Goal: Information Seeking & Learning: Learn about a topic

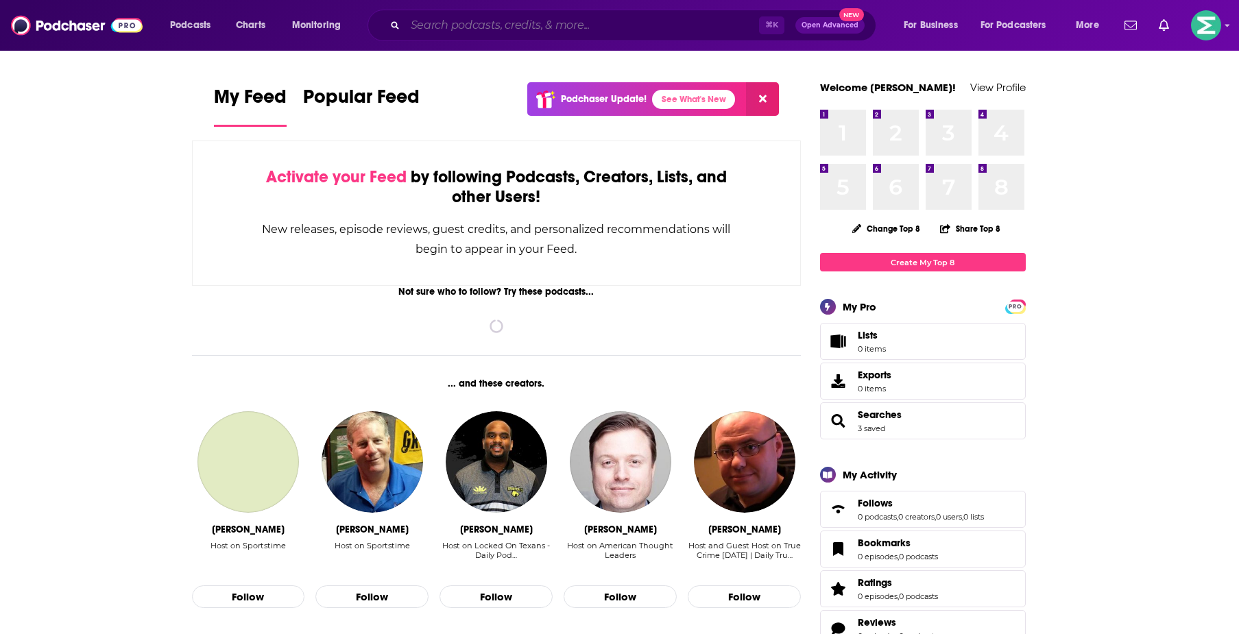
click at [551, 25] on input "Search podcasts, credits, & more..." at bounding box center [582, 25] width 354 height 22
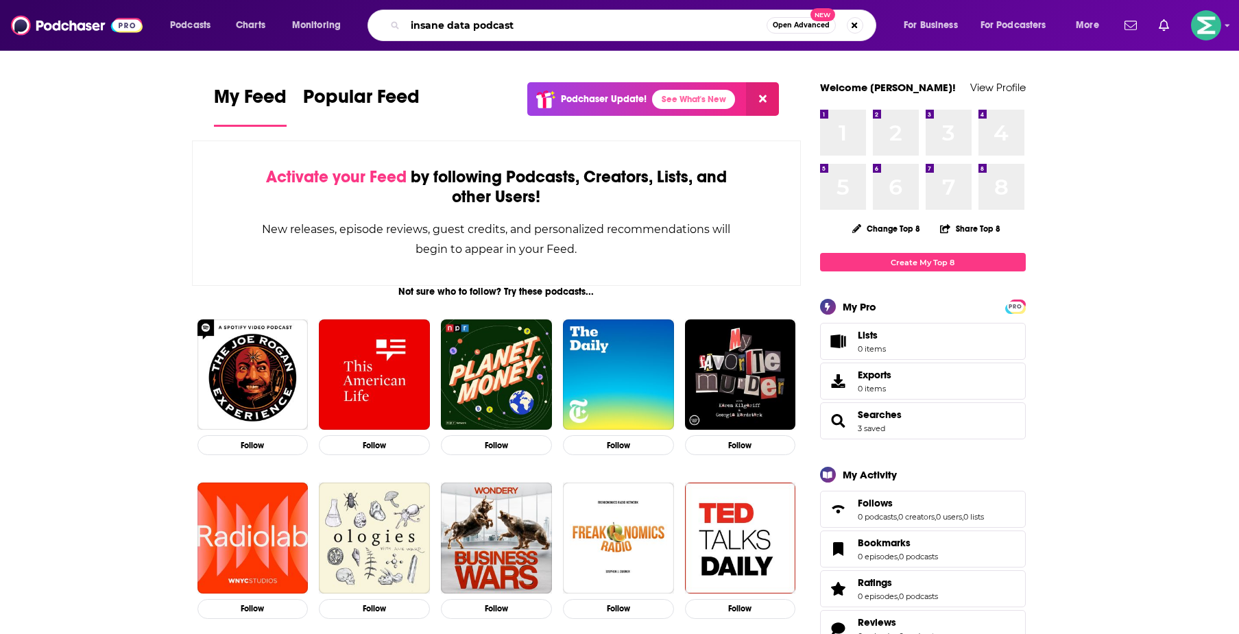
type input "insane data podcast"
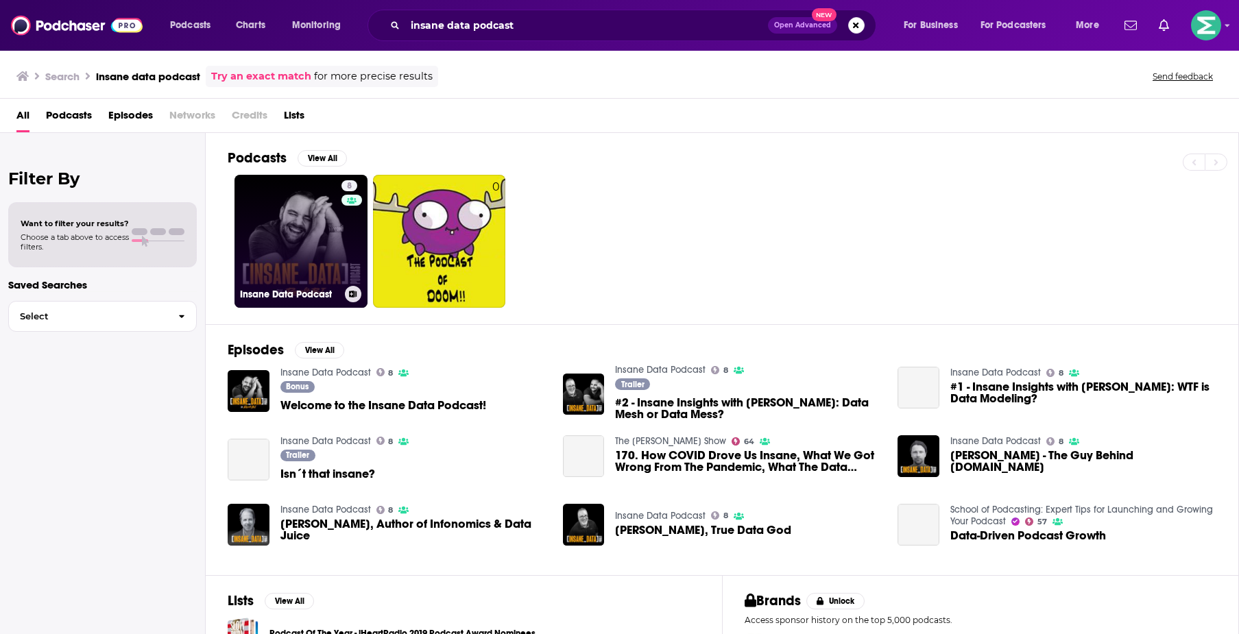
click at [305, 244] on link "8 Insane Data Podcast" at bounding box center [301, 241] width 133 height 133
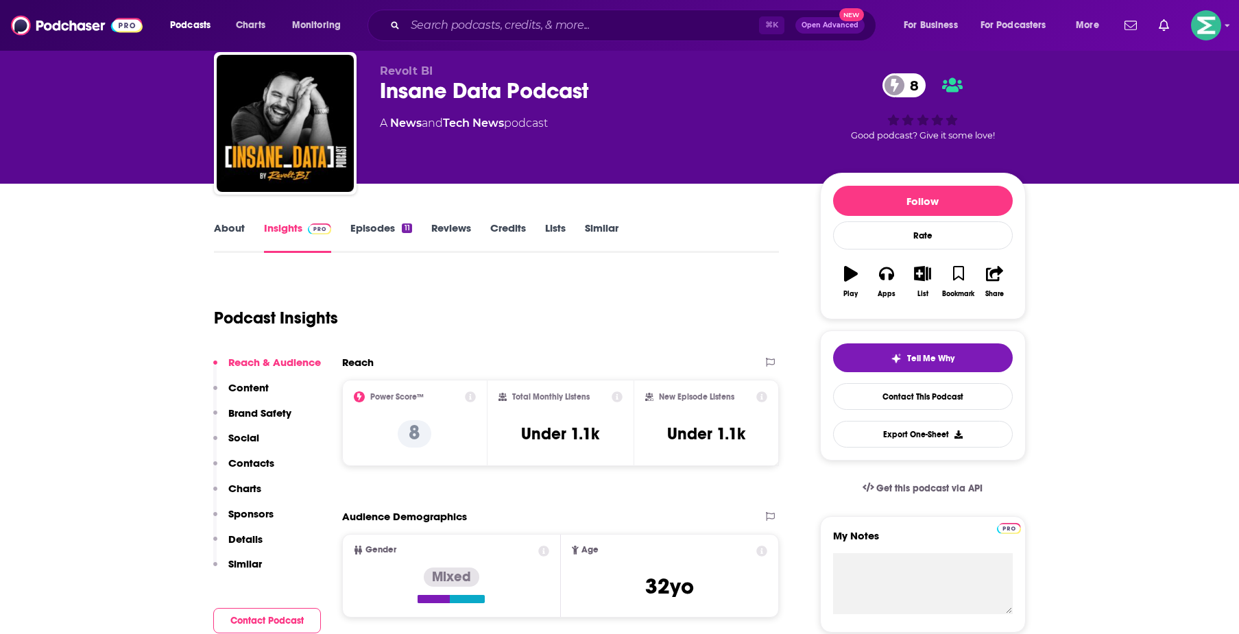
scroll to position [45, 0]
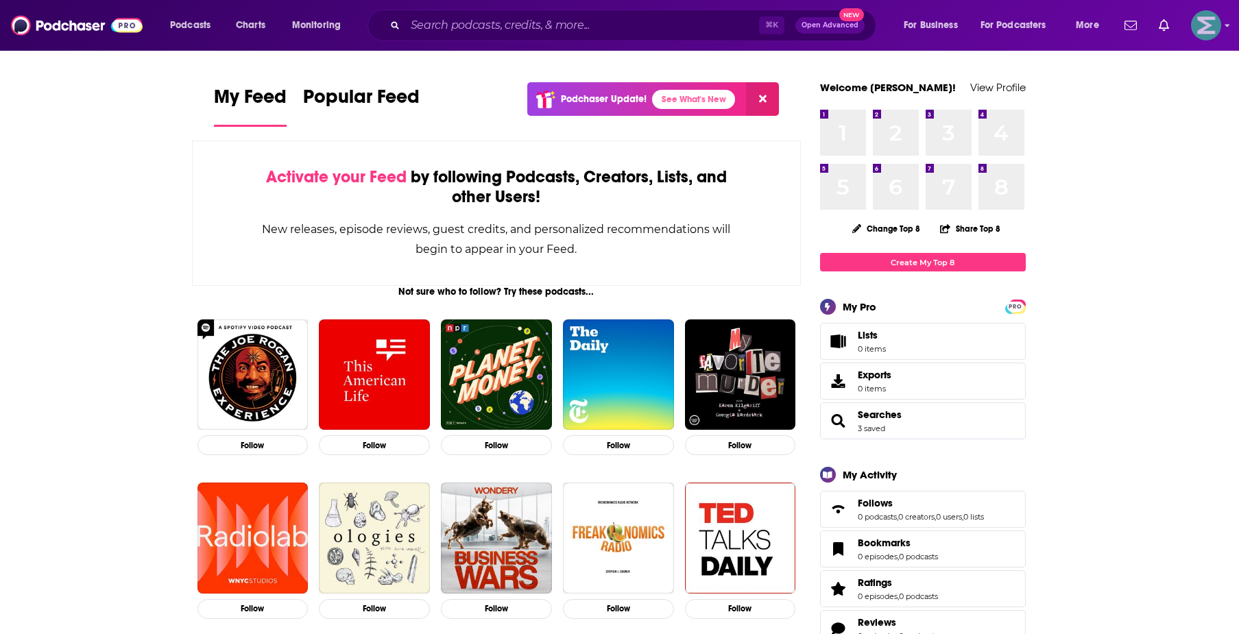
click at [1215, 36] on img "Logged in as LKassela" at bounding box center [1206, 25] width 30 height 30
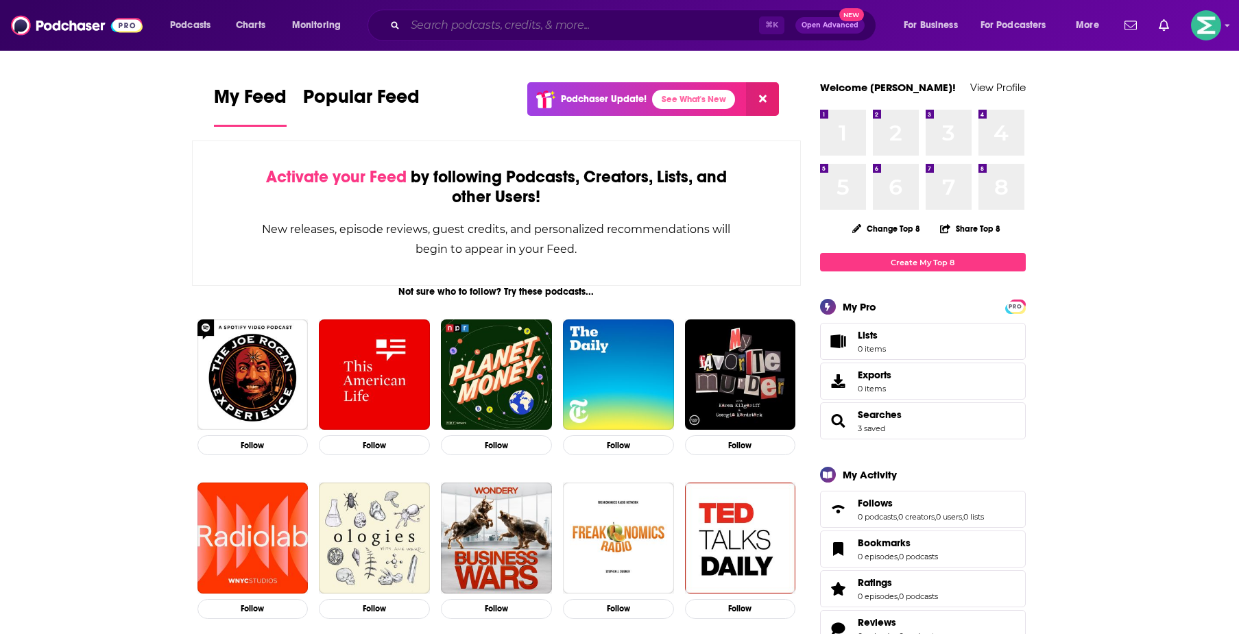
click at [575, 21] on input "Search podcasts, credits, & more..." at bounding box center [582, 25] width 354 height 22
click at [175, 27] on span "Podcasts" at bounding box center [190, 25] width 40 height 19
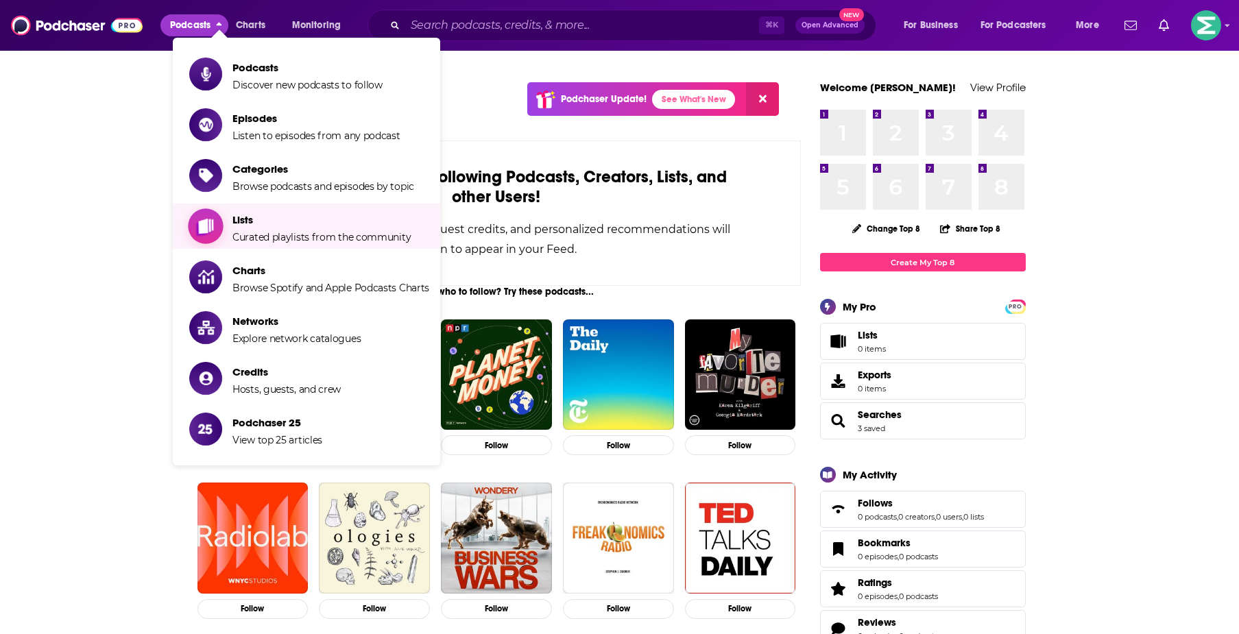
click at [261, 241] on span "Curated playlists from the community" at bounding box center [321, 237] width 178 height 12
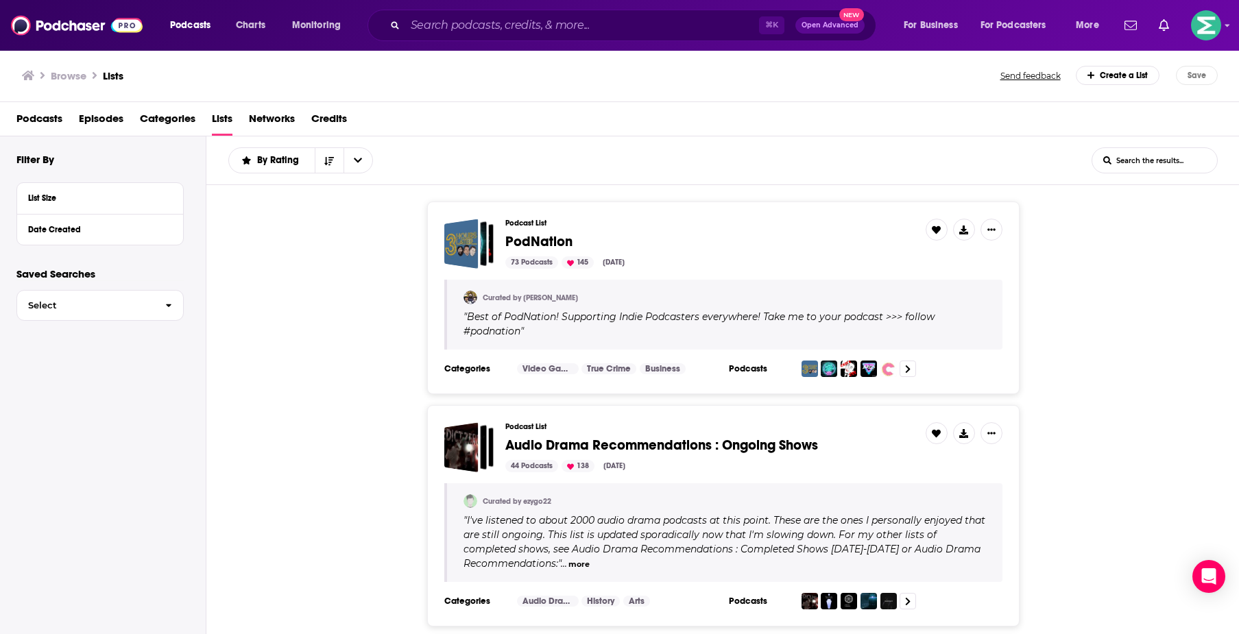
click at [1164, 154] on input "List Search Input" at bounding box center [1154, 160] width 125 height 25
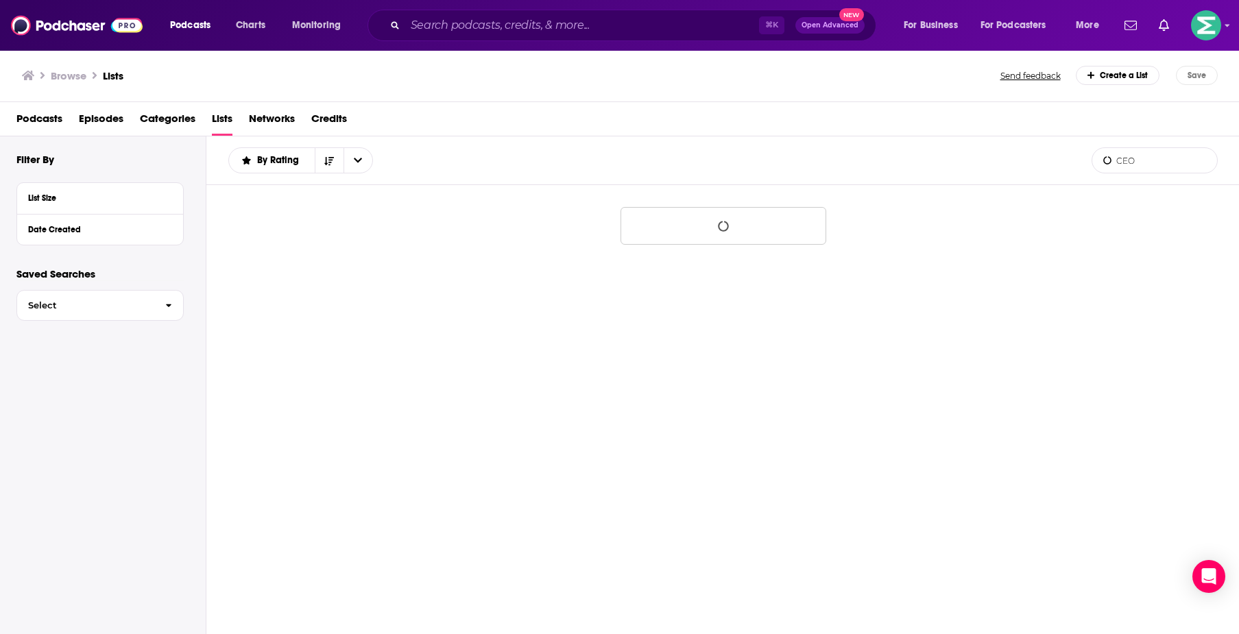
type input "CEO"
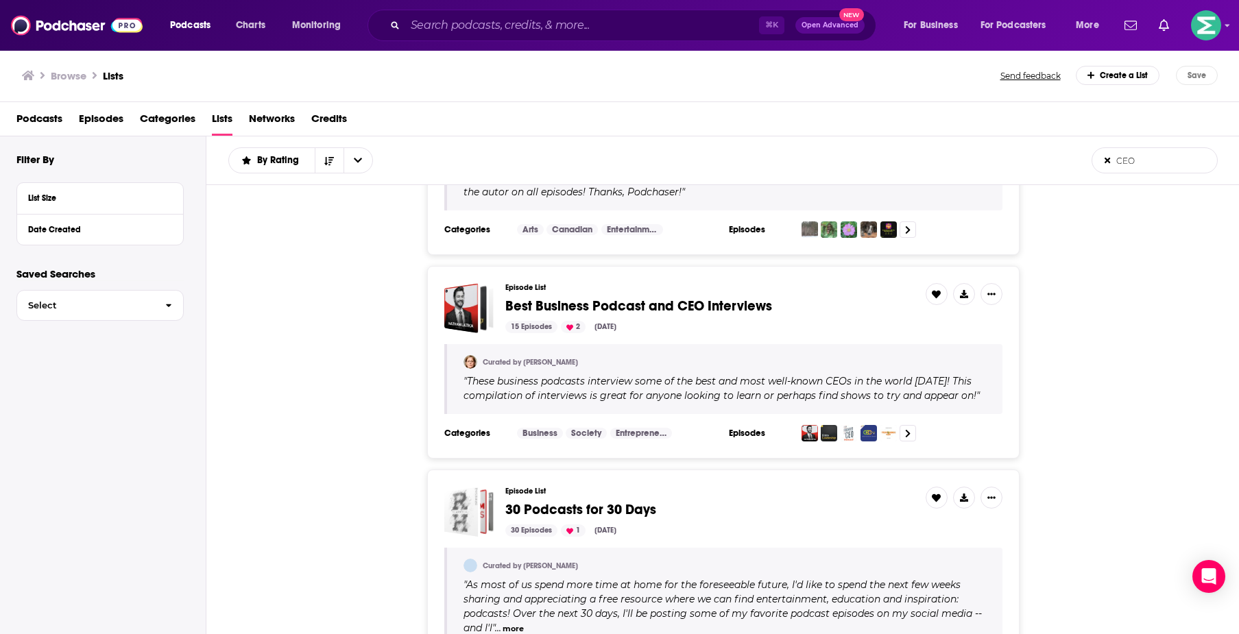
scroll to position [2453, 0]
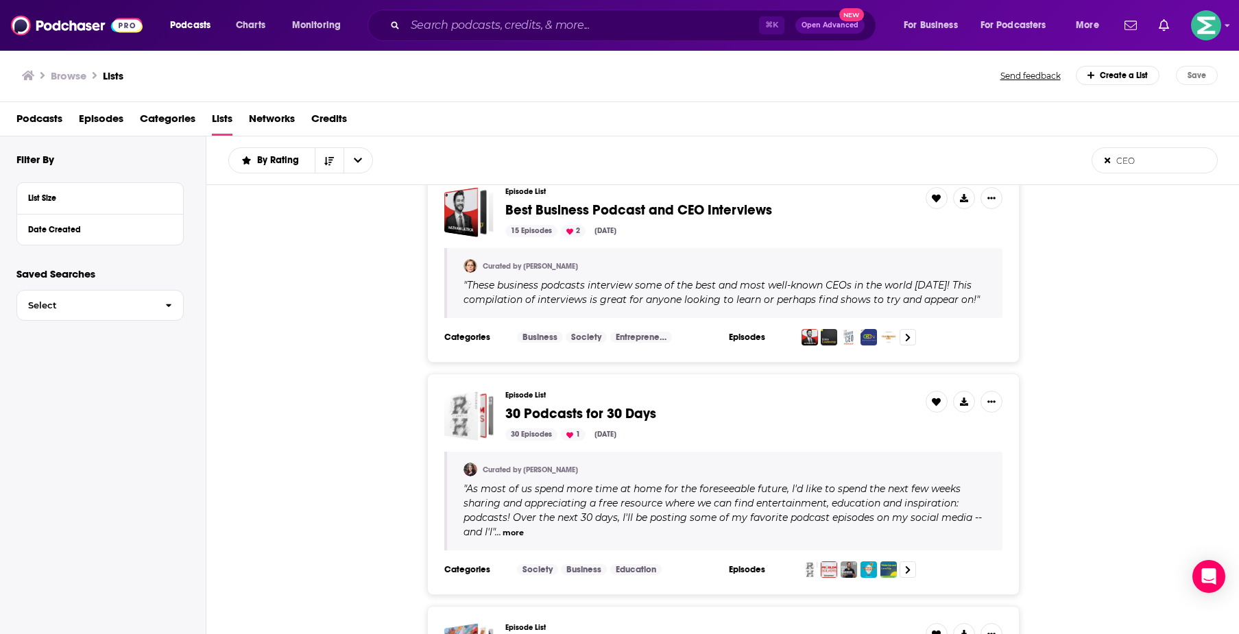
click at [588, 211] on span "Best Business Podcast and CEO Interviews" at bounding box center [638, 210] width 267 height 17
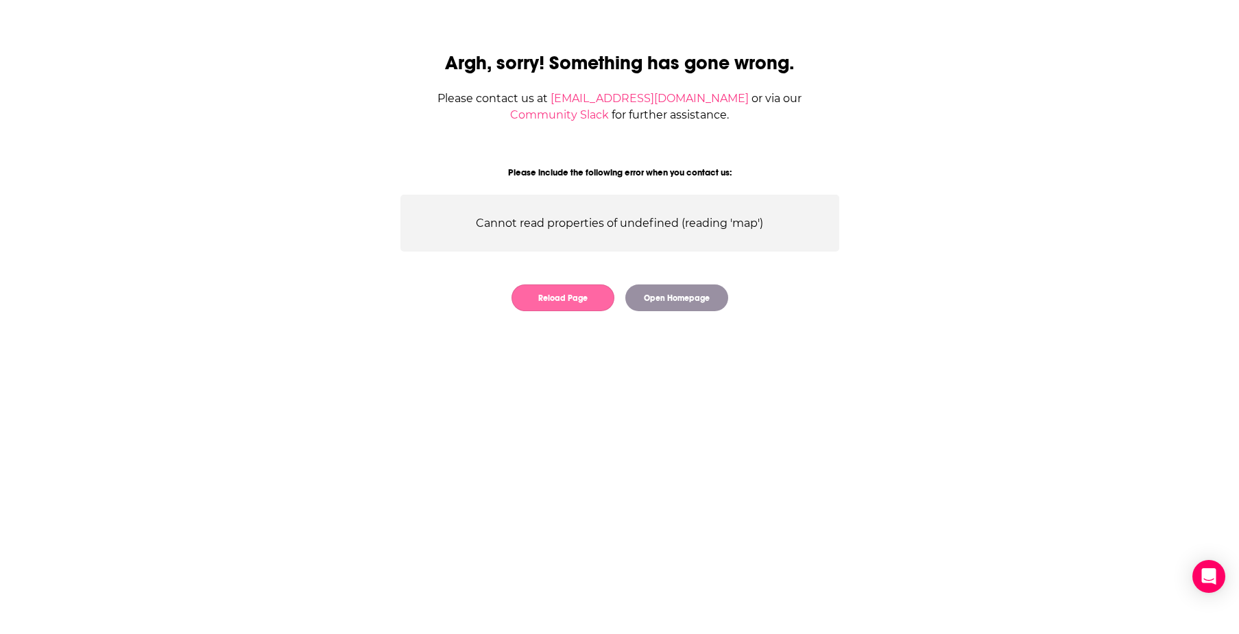
click at [564, 302] on button "Reload Page" at bounding box center [563, 298] width 103 height 27
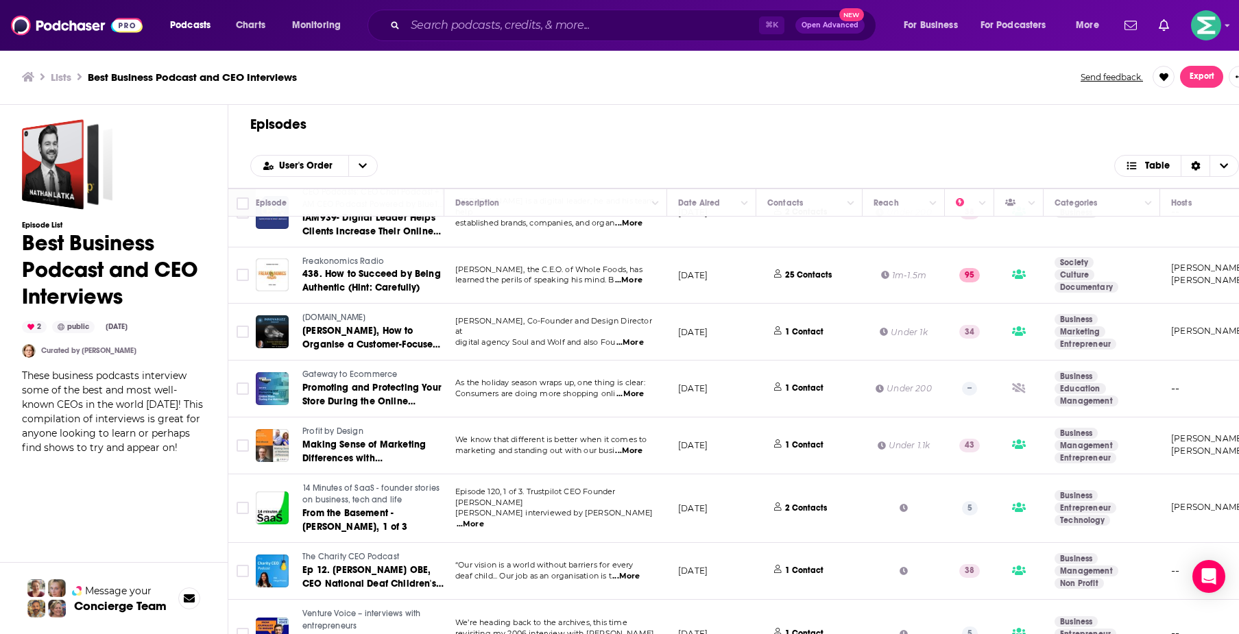
scroll to position [224, 0]
